Goal: Transaction & Acquisition: Book appointment/travel/reservation

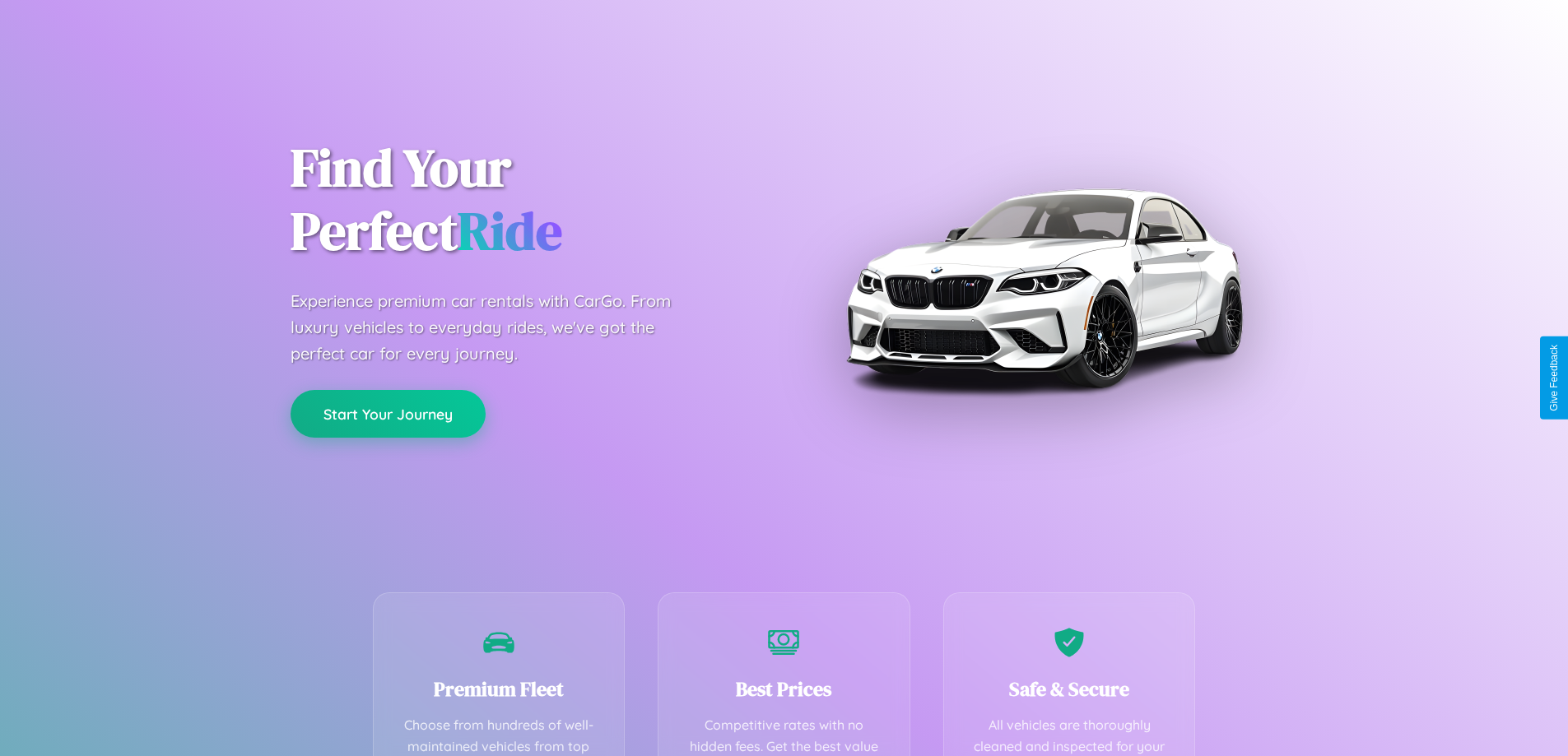
click at [387, 414] on button "Start Your Journey" at bounding box center [388, 414] width 195 height 48
click at [387, 413] on button "Start Your Journey" at bounding box center [388, 414] width 195 height 48
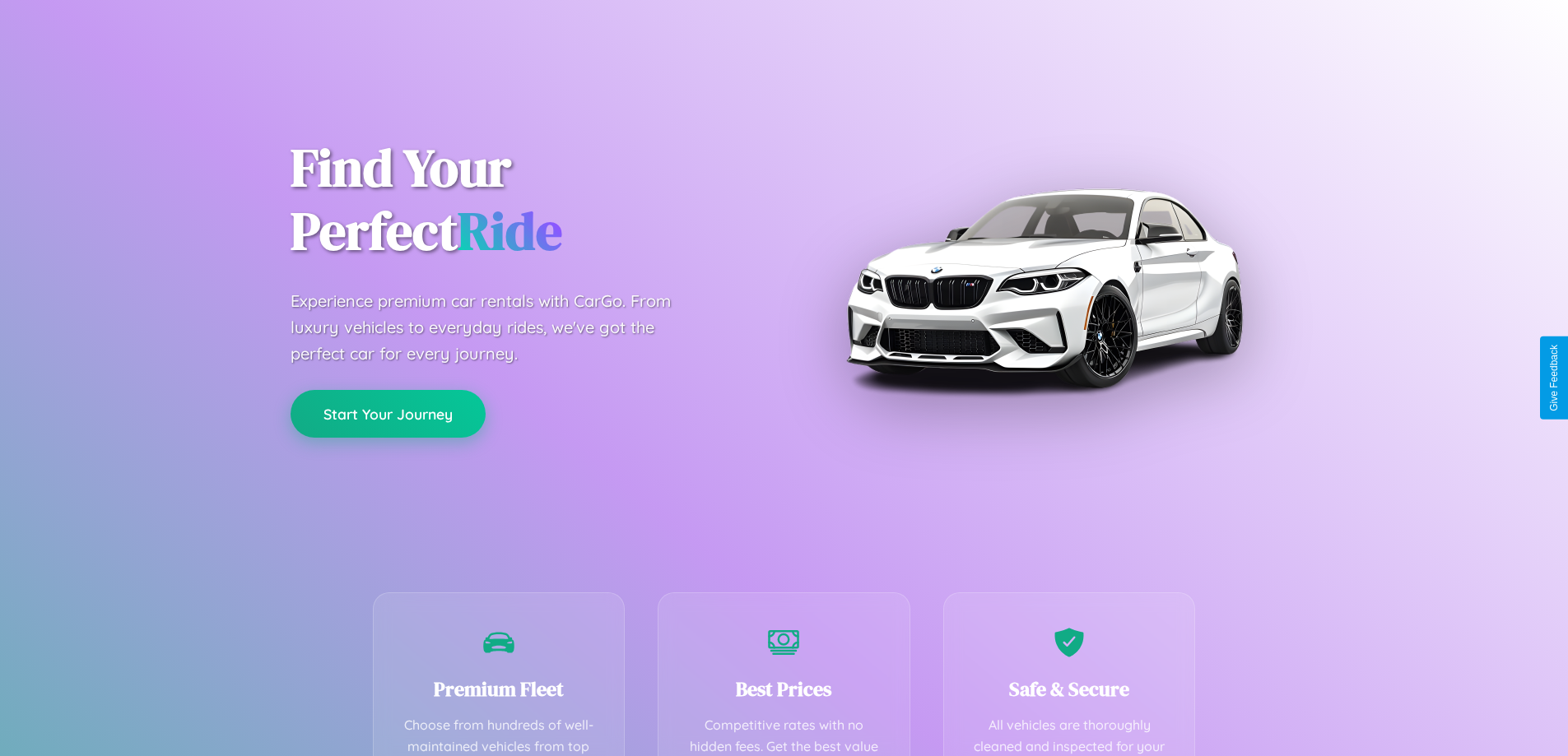
click at [387, 413] on button "Start Your Journey" at bounding box center [388, 414] width 195 height 48
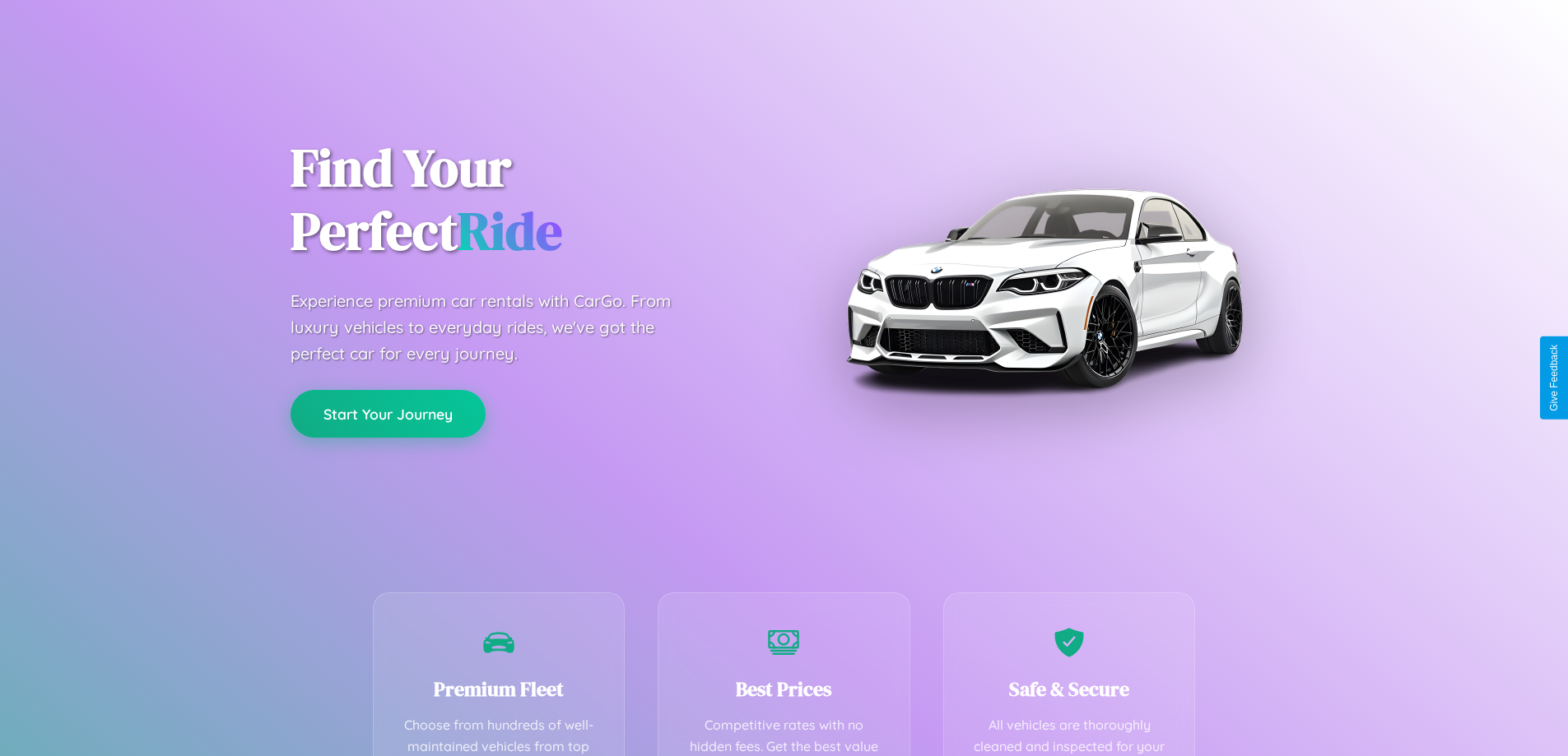
click at [387, 413] on button "Start Your Journey" at bounding box center [388, 414] width 195 height 48
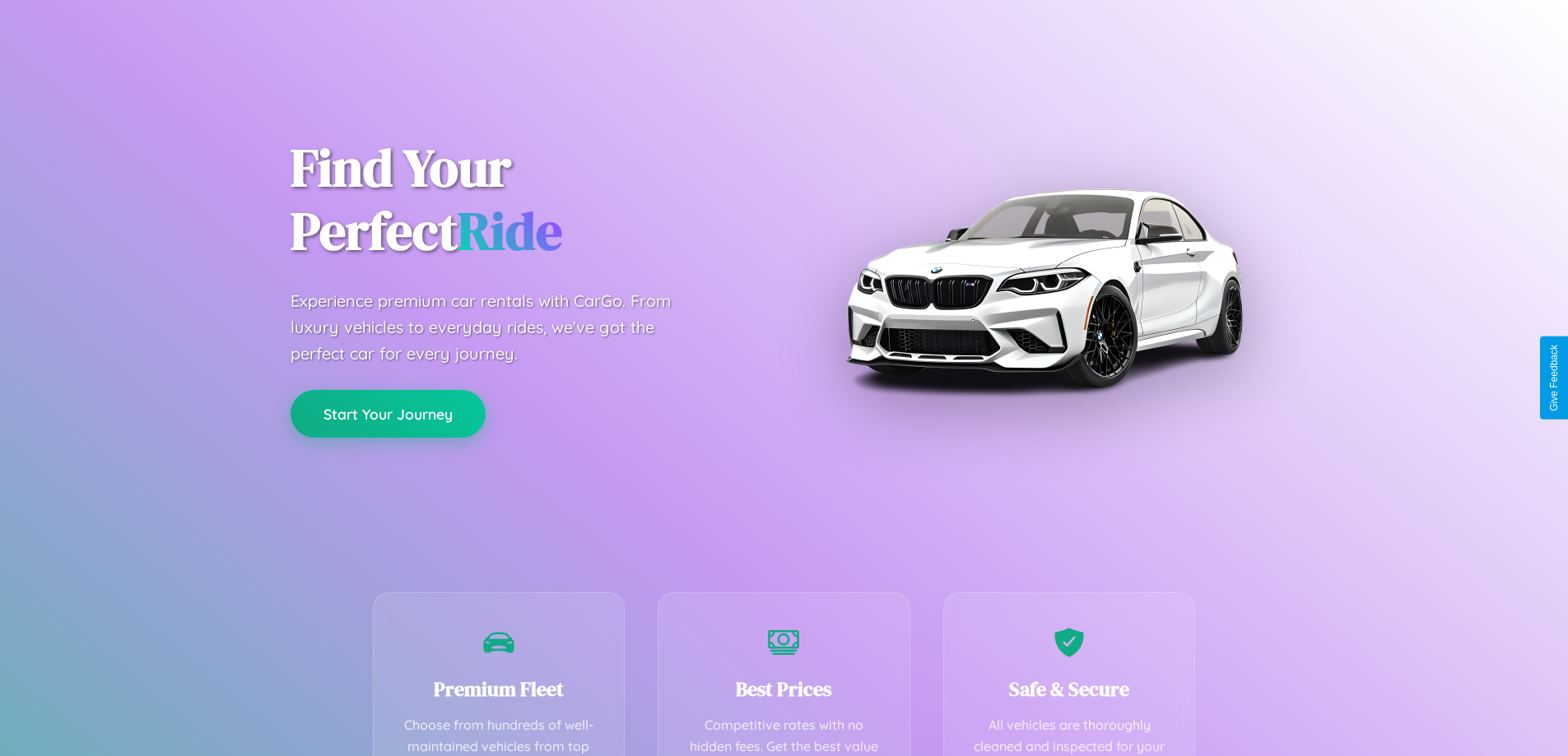
click at [387, 413] on button "Start Your Journey" at bounding box center [388, 414] width 195 height 48
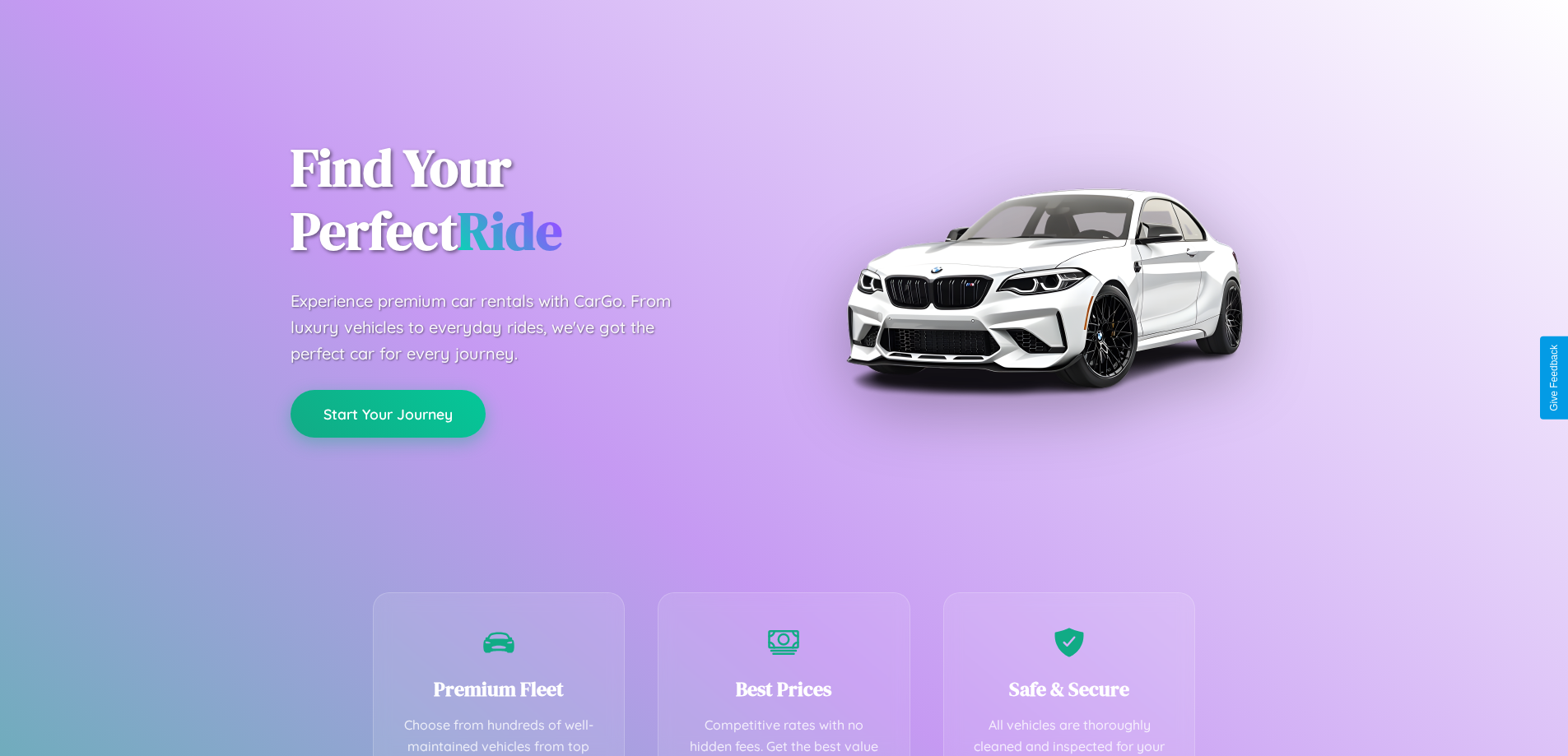
click at [387, 413] on button "Start Your Journey" at bounding box center [388, 414] width 195 height 48
